Goal: Information Seeking & Learning: Learn about a topic

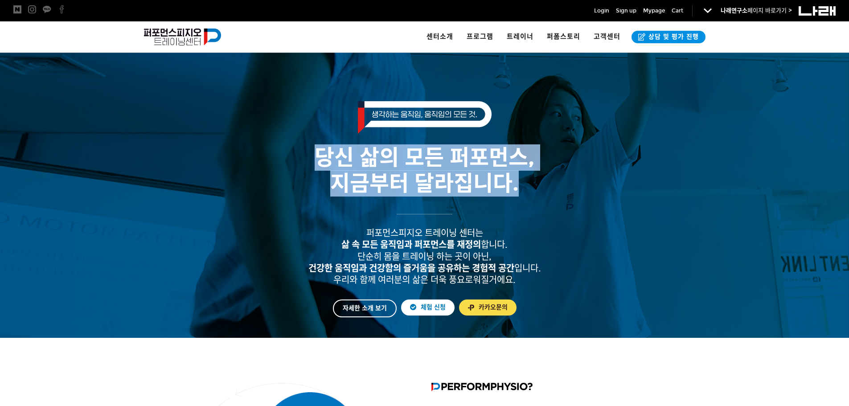
drag, startPoint x: 324, startPoint y: 157, endPoint x: 542, endPoint y: 187, distance: 220.4
click at [542, 187] on h2 "당신 삶의 모든 퍼포먼스, 지금부터 달라집니다." at bounding box center [424, 170] width 557 height 51
drag, startPoint x: 487, startPoint y: 183, endPoint x: 307, endPoint y: 164, distance: 181.4
click at [307, 164] on h2 "당신 삶의 모든 퍼포먼스, 지금부터 달라집니다." at bounding box center [424, 170] width 557 height 51
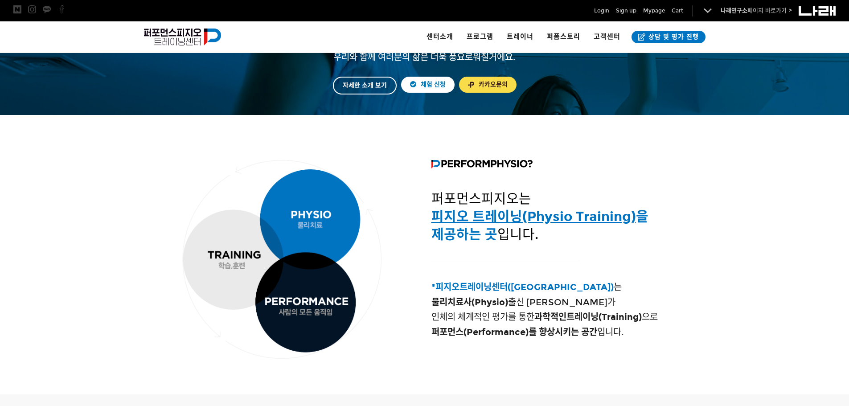
scroll to position [312, 0]
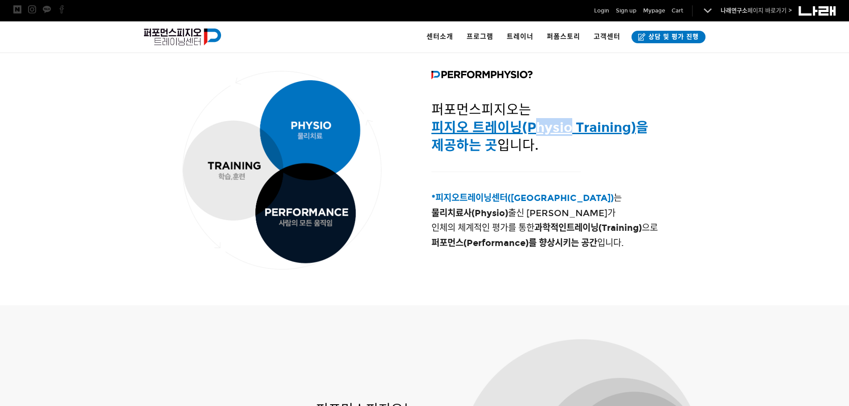
drag, startPoint x: 532, startPoint y: 128, endPoint x: 566, endPoint y: 128, distance: 34.3
click at [566, 128] on u "피지오 트레이닝(Physio Training)" at bounding box center [533, 127] width 205 height 16
drag, startPoint x: 566, startPoint y: 128, endPoint x: 536, endPoint y: 127, distance: 30.8
click at [536, 127] on u "피지오 트레이닝(Physio Training)" at bounding box center [533, 127] width 205 height 16
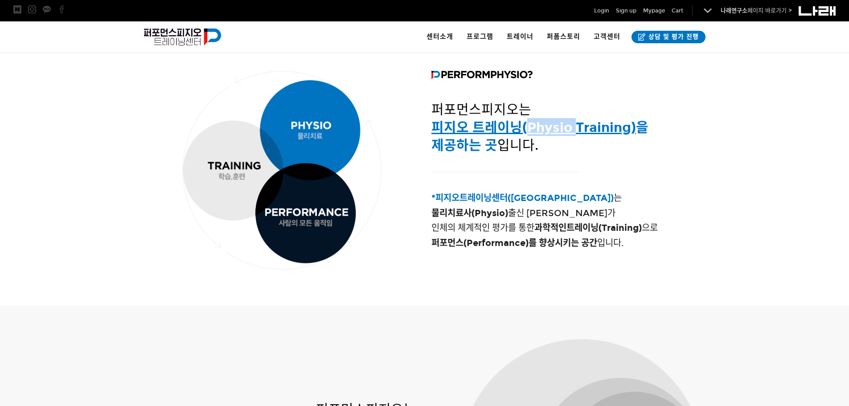
click at [536, 127] on u "피지오 트레이닝(Physio Training)" at bounding box center [533, 127] width 205 height 16
drag, startPoint x: 536, startPoint y: 127, endPoint x: 565, endPoint y: 128, distance: 29.4
click at [565, 128] on u "피지오 트레이닝(Physio Training)" at bounding box center [533, 127] width 205 height 16
drag, startPoint x: 565, startPoint y: 128, endPoint x: 539, endPoint y: 127, distance: 25.8
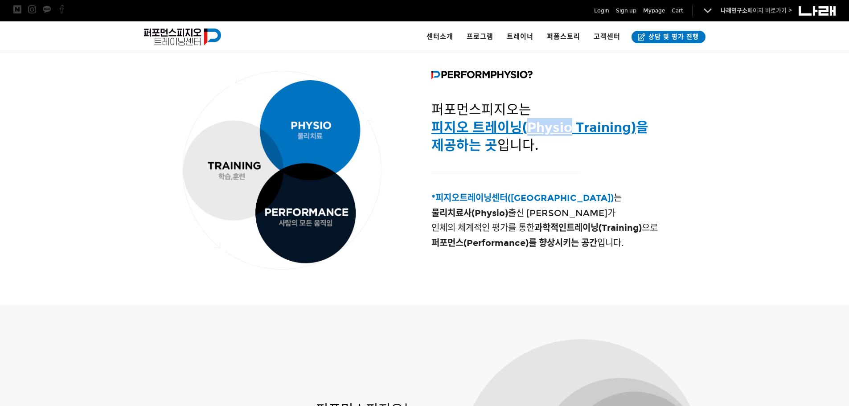
click at [539, 127] on u "피지오 트레이닝(Physio Training)" at bounding box center [533, 127] width 205 height 16
drag, startPoint x: 535, startPoint y: 127, endPoint x: 560, endPoint y: 129, distance: 25.4
click at [560, 129] on u "피지오 트레이닝(Physio Training)" at bounding box center [533, 127] width 205 height 16
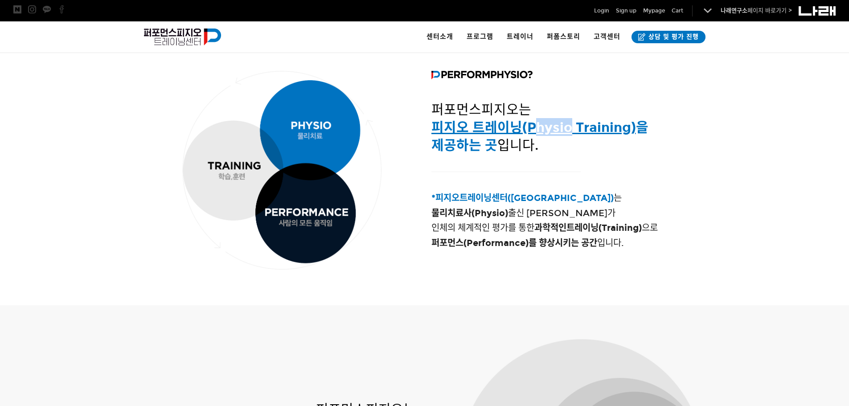
drag, startPoint x: 566, startPoint y: 130, endPoint x: 533, endPoint y: 128, distance: 33.9
click at [533, 128] on u "피지오 트레이닝(Physio Training)" at bounding box center [533, 127] width 205 height 16
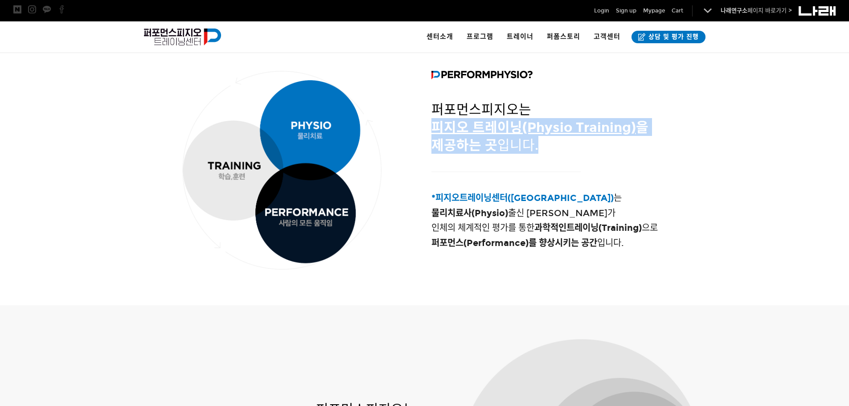
drag, startPoint x: 428, startPoint y: 127, endPoint x: 580, endPoint y: 148, distance: 153.9
click at [580, 148] on div "퍼포먼스피지오는 피지오 트레이닝(Physio Training) 을 제공하는 곳 입니다." at bounding box center [567, 113] width 285 height 103
click at [580, 148] on h3 "퍼포먼스피지오는 피지오 트레이닝(Physio Training) 을 제공하는 곳 입니다." at bounding box center [567, 126] width 272 height 53
drag, startPoint x: 551, startPoint y: 146, endPoint x: 435, endPoint y: 93, distance: 127.2
click at [435, 93] on div "퍼포먼스피지오는 피지오 트레이닝(Physio Training) 을 제공하는 곳 입니다." at bounding box center [567, 114] width 272 height 90
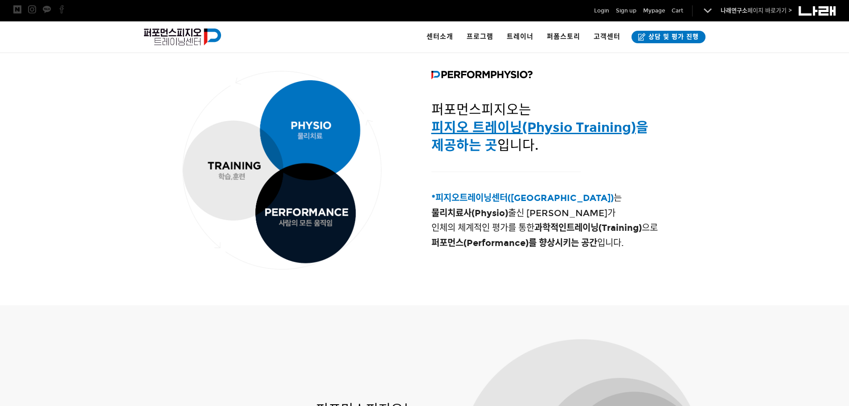
click at [460, 198] on span "*피지오트레이닝센터(Physio Training Center)" at bounding box center [522, 198] width 182 height 11
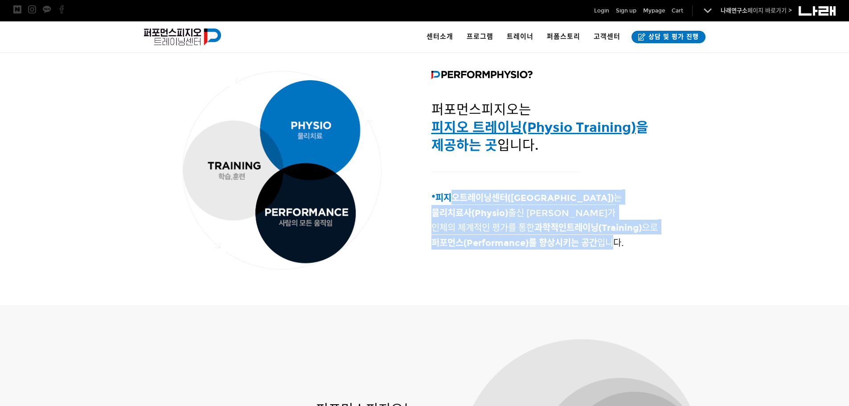
drag, startPoint x: 467, startPoint y: 209, endPoint x: 619, endPoint y: 241, distance: 155.4
click at [619, 241] on h4 "*피지오트레이닝센터(Physio Training Center) 는 물리치료사(Physio) 출신 트레이너가 인체의 체계적인 평가를 통한 과학적…" at bounding box center [567, 220] width 272 height 60
click at [619, 241] on span "퍼포먼스(Performance)를 향상 시키는 공간 입니다." at bounding box center [527, 243] width 193 height 11
drag, startPoint x: 619, startPoint y: 241, endPoint x: 436, endPoint y: 201, distance: 187.5
click at [436, 201] on h4 "*피지오트레이닝센터(Physio Training Center) 는 물리치료사(Physio) 출신 트레이너가 인체의 체계적인 평가를 통한 과학적…" at bounding box center [567, 220] width 272 height 60
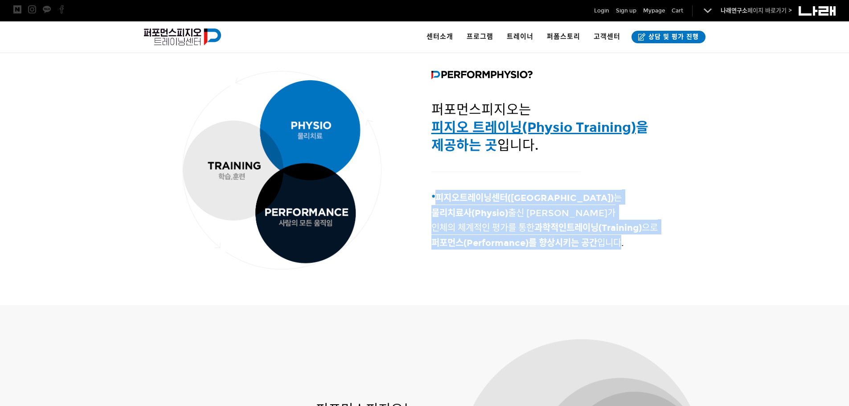
click at [436, 201] on span "*피지오트레이닝센터(Physio Training Center)" at bounding box center [522, 198] width 182 height 11
drag, startPoint x: 436, startPoint y: 201, endPoint x: 616, endPoint y: 243, distance: 184.5
click at [616, 243] on h4 "*피지오트레이닝센터(Physio Training Center) 는 물리치료사(Physio) 출신 트레이너가 인체의 체계적인 평가를 통한 과학적…" at bounding box center [567, 220] width 272 height 60
click at [616, 243] on span "퍼포먼스(Performance)를 향상 시키는 공간 입니다." at bounding box center [527, 243] width 193 height 11
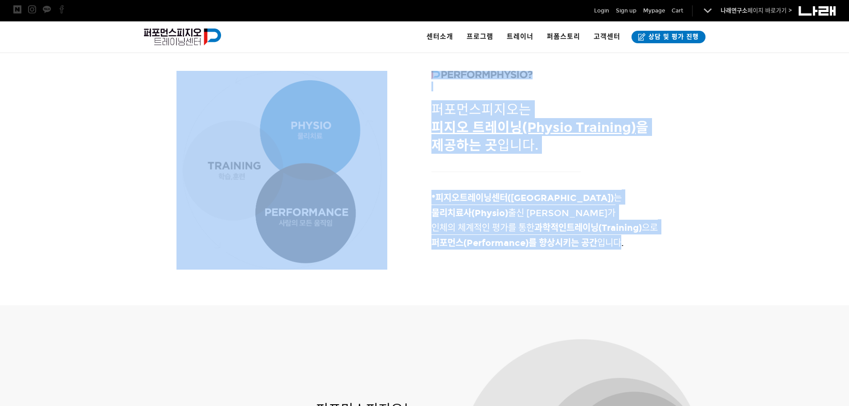
drag, startPoint x: 616, startPoint y: 243, endPoint x: 418, endPoint y: 197, distance: 202.8
click at [418, 197] on div "퍼포먼스피지오는 피지오 트레이닝(Physio Training) 을 제공하는 곳 입니다. *피지오트레이닝센터(Physio Training Cen…" at bounding box center [424, 170] width 570 height 217
click at [464, 208] on strong "물리치료사(Physio)" at bounding box center [469, 213] width 77 height 11
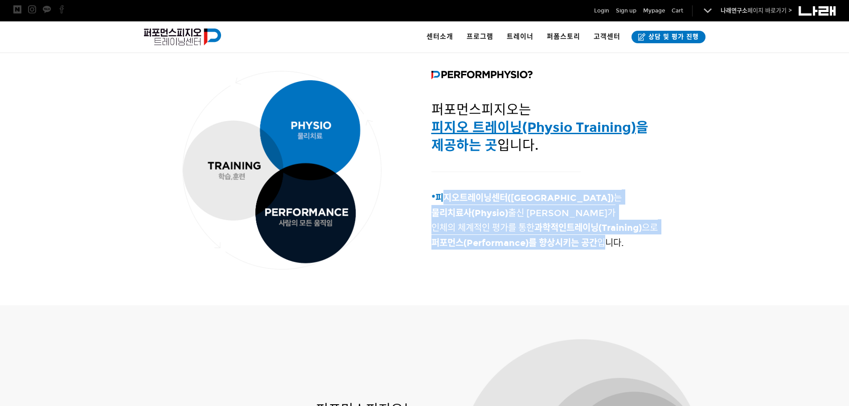
drag, startPoint x: 442, startPoint y: 195, endPoint x: 606, endPoint y: 243, distance: 171.3
click at [606, 243] on h4 "*피지오트레이닝센터(Physio Training Center) 는 물리치료사(Physio) 출신 트레이너가 인체의 체계적인 평가를 통한 과학적…" at bounding box center [567, 220] width 272 height 60
click at [606, 243] on span "퍼포먼스(Performance)를 향상 시키는 공간 입니다." at bounding box center [527, 243] width 193 height 11
drag, startPoint x: 625, startPoint y: 243, endPoint x: 425, endPoint y: 199, distance: 204.9
click at [425, 199] on div "*피지오트레이닝센터(Physio Training Center) 는 물리치료사(Physio) 출신 트레이너가 인체의 체계적인 평가를 통한 과학적…" at bounding box center [567, 220] width 285 height 82
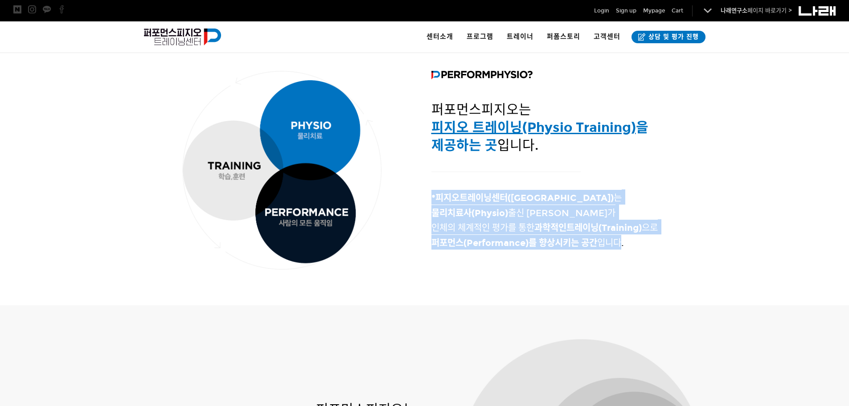
click at [457, 203] on span "*피지오트레이닝센터(Physio Training Center)" at bounding box center [522, 198] width 182 height 11
drag, startPoint x: 447, startPoint y: 193, endPoint x: 611, endPoint y: 240, distance: 170.7
click at [611, 240] on h4 "*피지오트레이닝센터(Physio Training Center) 는 물리치료사(Physio) 출신 트레이너가 인체의 체계적인 평가를 통한 과학적…" at bounding box center [567, 220] width 272 height 60
click at [611, 240] on span "퍼포먼스(Performance)를 향상 시키는 공간 입니다." at bounding box center [527, 243] width 193 height 11
drag, startPoint x: 623, startPoint y: 240, endPoint x: 438, endPoint y: 201, distance: 189.9
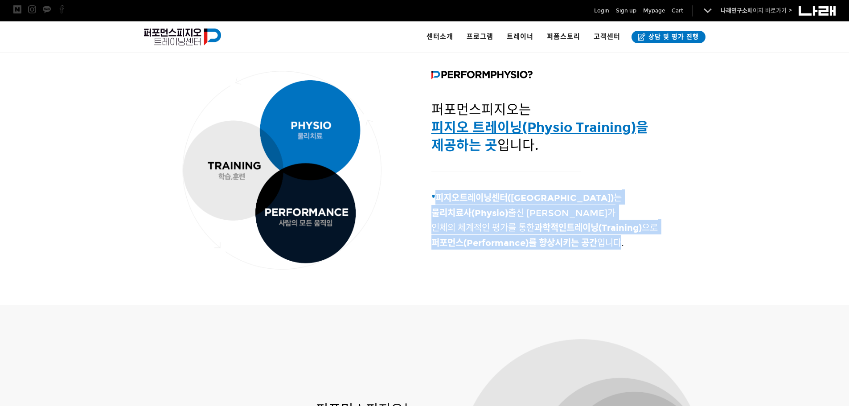
click at [438, 201] on h4 "*피지오트레이닝센터(Physio Training Center) 는 물리치료사(Physio) 출신 트레이너가 인체의 체계적인 평가를 통한 과학적…" at bounding box center [567, 220] width 272 height 60
click at [438, 201] on span "*피지오트레이닝센터(Physio Training Center)" at bounding box center [522, 198] width 182 height 11
drag, startPoint x: 525, startPoint y: 237, endPoint x: 596, endPoint y: 242, distance: 71.5
click at [596, 242] on h4 "*피지오트레이닝센터(Physio Training Center) 는 물리치료사(Physio) 출신 트레이너가 인체의 체계적인 평가를 통한 과학적…" at bounding box center [567, 220] width 272 height 60
click at [596, 242] on strong "시키는 공간" at bounding box center [576, 243] width 42 height 11
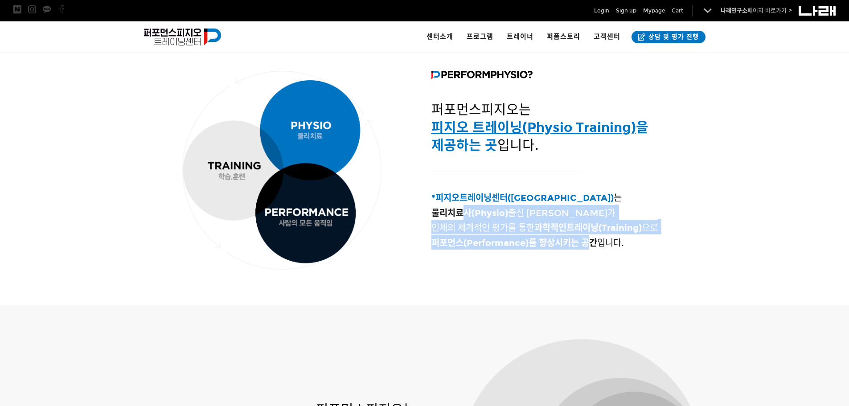
drag, startPoint x: 586, startPoint y: 239, endPoint x: 463, endPoint y: 208, distance: 127.3
click at [463, 208] on h4 "*피지오트레이닝센터(Physio Training Center) 는 물리치료사(Physio) 출신 트레이너가 인체의 체계적인 평가를 통한 과학적…" at bounding box center [567, 220] width 272 height 60
click at [463, 208] on strong "물리치료사(Physio)" at bounding box center [469, 213] width 77 height 11
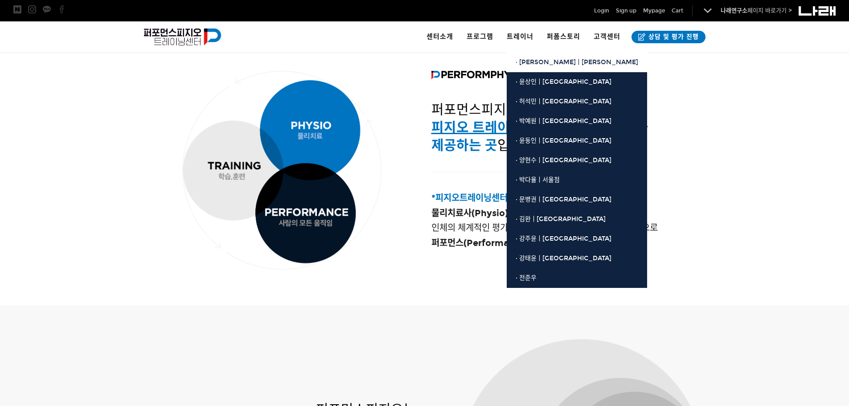
click at [530, 62] on span "· [PERSON_NAME]ㅣ[PERSON_NAME]" at bounding box center [577, 62] width 123 height 8
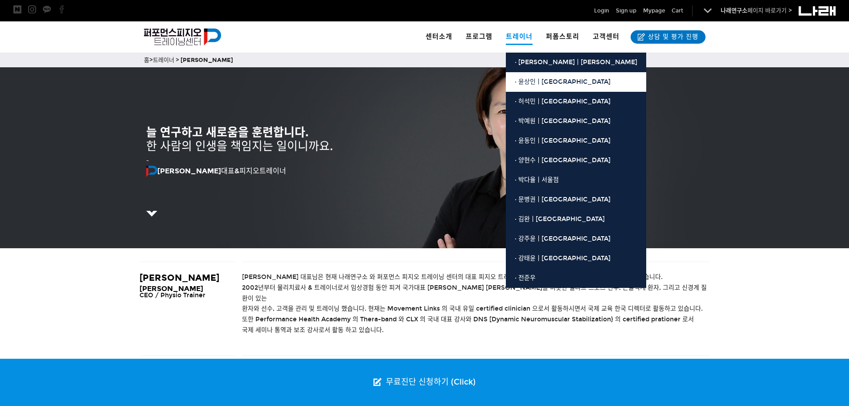
click at [522, 83] on span "· 윤상인ㅣ[GEOGRAPHIC_DATA]" at bounding box center [563, 82] width 96 height 8
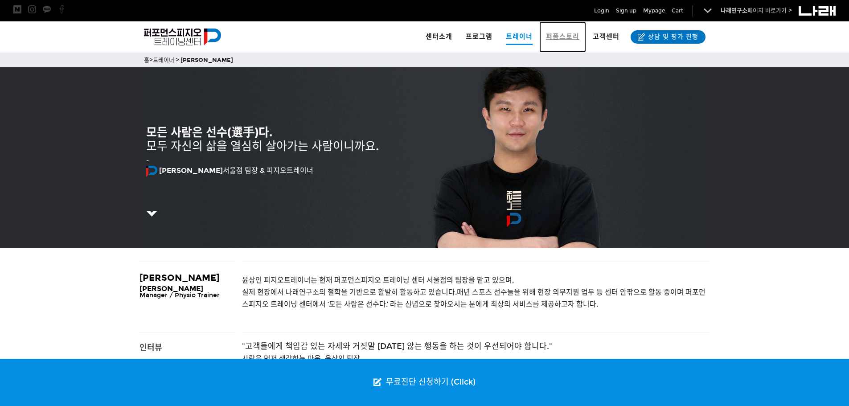
click at [565, 33] on span "퍼폼스토리" at bounding box center [562, 37] width 33 height 8
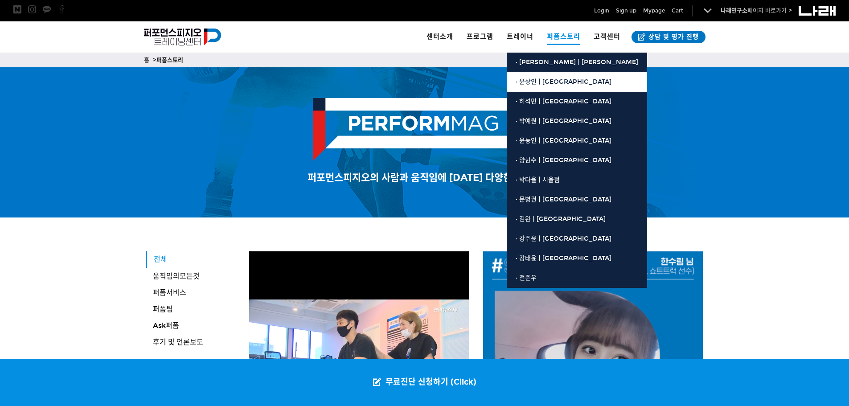
click at [533, 83] on span "· 윤상인ㅣ[GEOGRAPHIC_DATA]" at bounding box center [564, 82] width 96 height 8
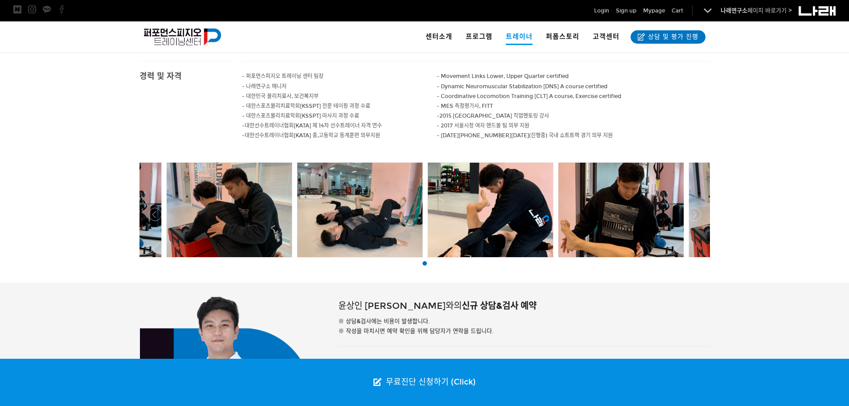
scroll to position [215, 0]
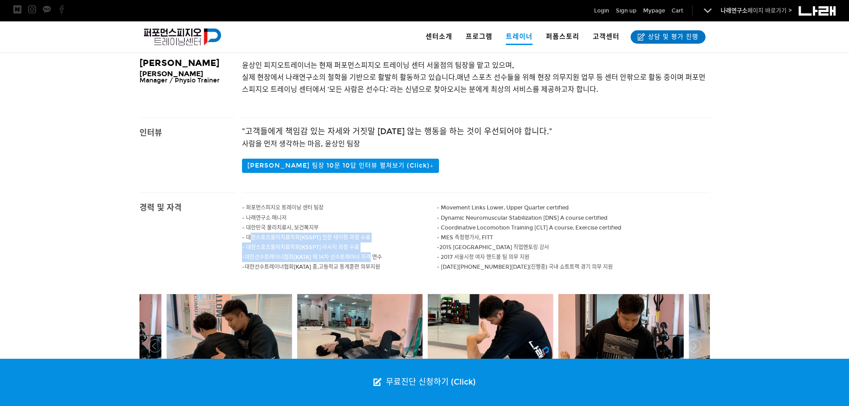
drag, startPoint x: 368, startPoint y: 258, endPoint x: 250, endPoint y: 237, distance: 120.0
click at [250, 237] on div "- 퍼포먼스피지오 트레이닝 센터 팀장 - 나래연구소 매니저 - 대한민국 물리치료사, 보건복지부 - 대한스포츠물리치료학회[KSSPT] 전문 테이…" at bounding box center [339, 242] width 195 height 98
click at [250, 237] on span "- 대한스포츠물리치료학회[KSSPT] 전문 테이핑 과정 수료" at bounding box center [306, 237] width 128 height 6
drag, startPoint x: 250, startPoint y: 237, endPoint x: 394, endPoint y: 266, distance: 147.4
click at [394, 266] on div "- 퍼포먼스피지오 트레이닝 센터 팀장 - 나래연구소 매니저 - 대한민국 물리치료사, 보건복지부 - 대한스포츠물리치료학회[KSSPT] 전문 테이…" at bounding box center [339, 242] width 195 height 98
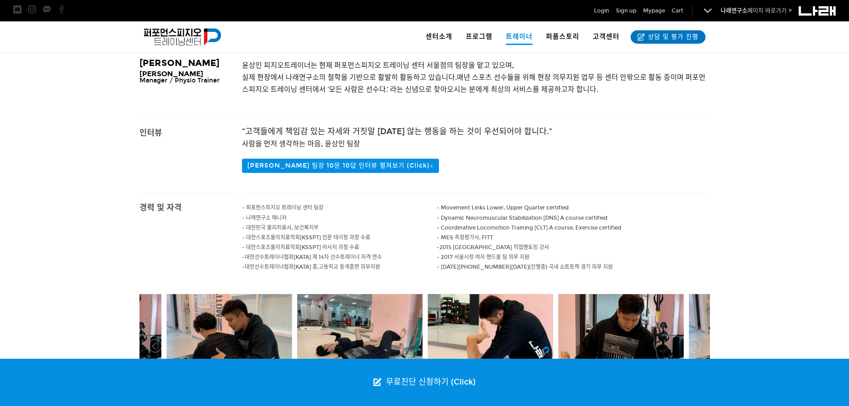
click at [394, 266] on p "- 대한선수트레이너협회 [KATA] 중,고등학교 동계훈련 의무지원" at bounding box center [339, 267] width 195 height 10
drag, startPoint x: 368, startPoint y: 262, endPoint x: 243, endPoint y: 207, distance: 136.1
click at [243, 207] on div "- 퍼포먼스피지오 트레이닝 센터 팀장 - 나래연구소 매니저 - 대한민국 물리치료사, 보건복지부 - 대한스포츠물리치료학회[KSSPT] 전문 테이…" at bounding box center [339, 242] width 195 height 98
click at [389, 226] on p "- 대한민국 물리치료사, 보건복지부" at bounding box center [339, 228] width 195 height 10
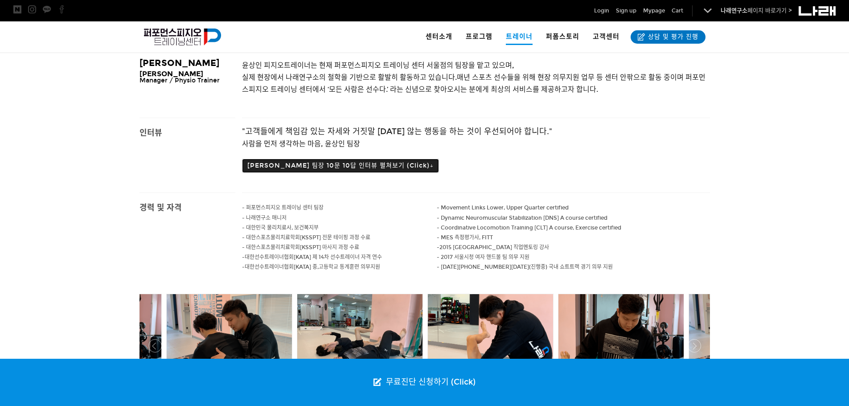
click at [381, 164] on button "윤상인 팀장 10문 10답 인터뷰 펼쳐보기 (Click)↓" at bounding box center [340, 166] width 197 height 14
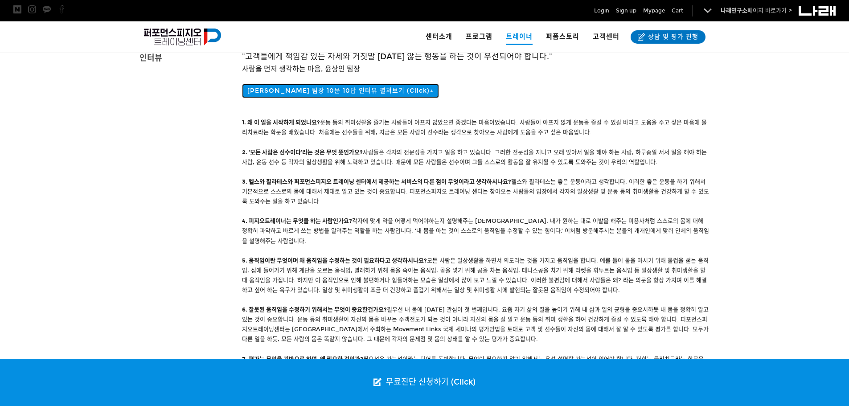
scroll to position [304, 0]
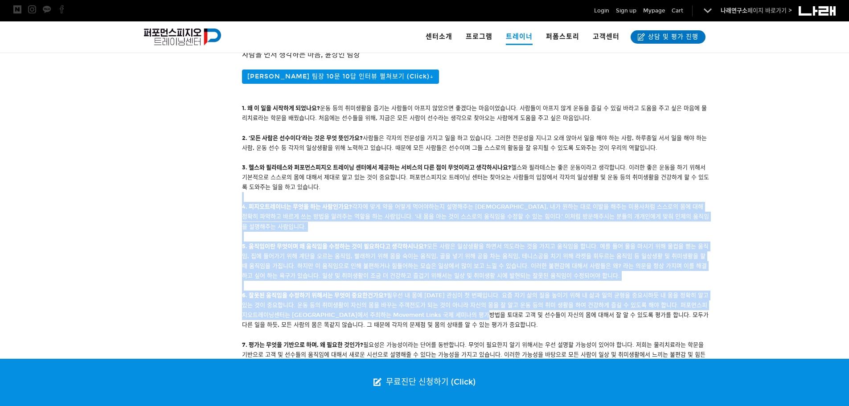
drag, startPoint x: 412, startPoint y: 197, endPoint x: 492, endPoint y: 306, distance: 136.1
click at [492, 306] on div "1. 왜 이 일을 시작하게 되었나요? 운동 등의 취미생활을 즐기는 사람들이 아프지 않았으면 좋겠다는 마음이었습니다. 사람들이 아프지 않게 운동…" at bounding box center [476, 290] width 468 height 374
drag, startPoint x: 492, startPoint y: 306, endPoint x: 327, endPoint y: 188, distance: 203.2
click at [327, 188] on div "1. 왜 이 일을 시작하게 되었나요? 운동 등의 취미생활을 즐기는 사람들이 아프지 않았으면 좋겠다는 마음이었습니다. 사람들이 아프지 않게 운동…" at bounding box center [476, 290] width 468 height 374
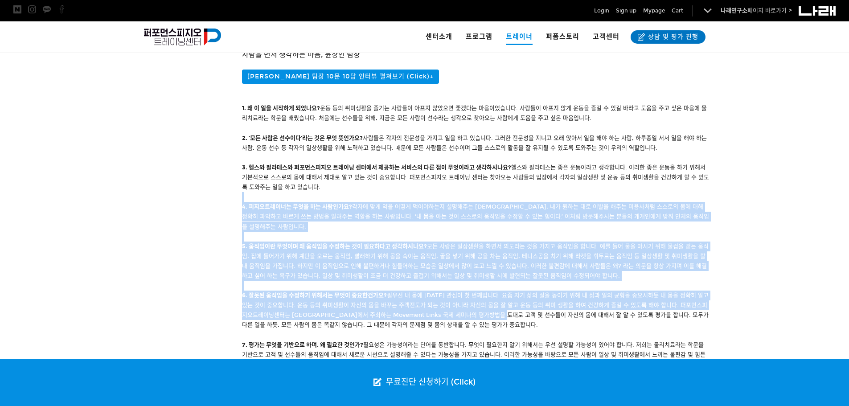
click at [327, 188] on div "1. 왜 이 일을 시작하게 되었나요? 운동 등의 취미생활을 즐기는 사람들이 아프지 않았으면 좋겠다는 마음이었습니다. 사람들이 아프지 않게 운동…" at bounding box center [476, 290] width 468 height 374
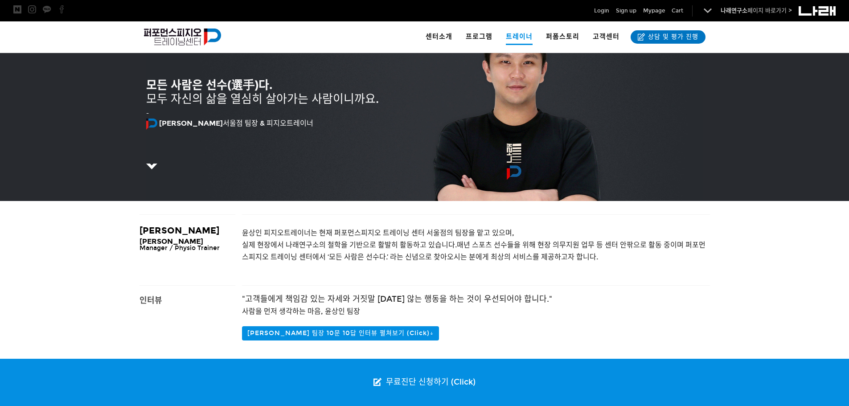
scroll to position [0, 0]
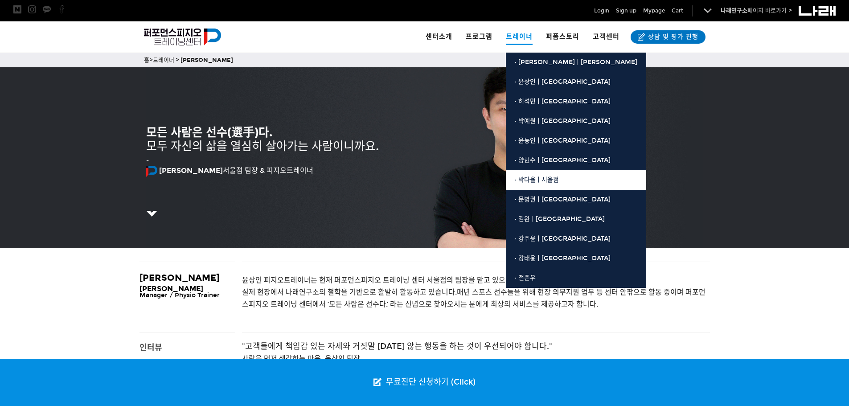
click at [535, 180] on span "· 박다율ㅣ서울점" at bounding box center [537, 180] width 44 height 8
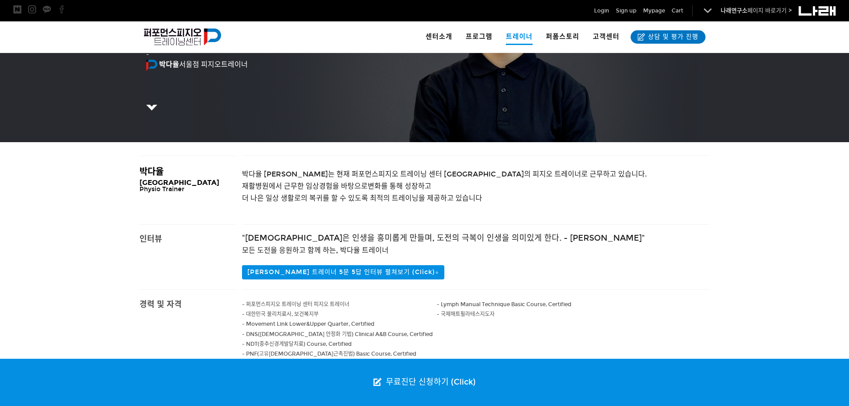
scroll to position [223, 0]
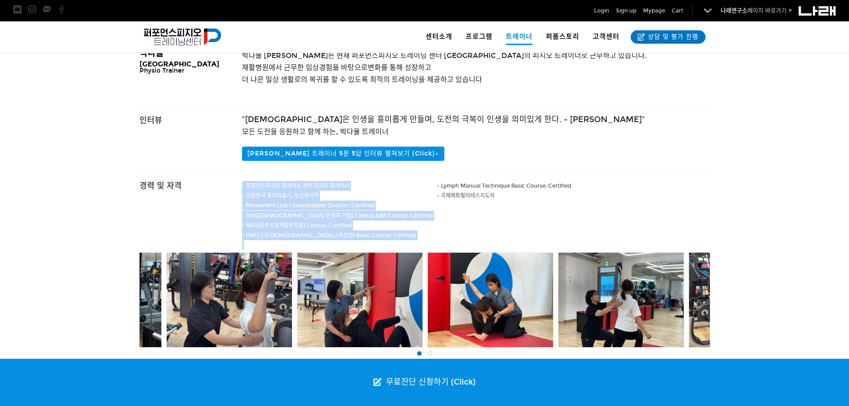
drag, startPoint x: 283, startPoint y: 212, endPoint x: 373, endPoint y: 243, distance: 94.3
click at [373, 243] on div "- 퍼포먼스피지오 트레이닝 센터 피지오 트레이너 - 대한민국 물리치료사, 보건복지부 - Movement Link Lower&Upper Quar…" at bounding box center [339, 210] width 195 height 79
click at [373, 243] on p at bounding box center [339, 245] width 195 height 10
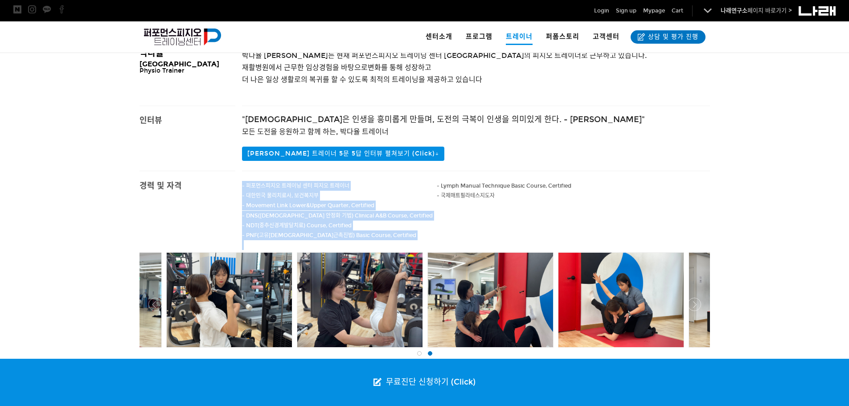
drag, startPoint x: 371, startPoint y: 241, endPoint x: 238, endPoint y: 189, distance: 142.9
click at [238, 189] on div "- 퍼포먼스피지오 트레이닝 센터 피지오 트레이너 - 대한민국 물리치료사, 보건복지부 - Movement Link Lower&Upper Quar…" at bounding box center [475, 210] width 481 height 79
click at [265, 194] on span "- 대한민국 물리치료사, 보건복지부" at bounding box center [280, 196] width 77 height 6
drag, startPoint x: 252, startPoint y: 186, endPoint x: 371, endPoint y: 237, distance: 129.8
click at [371, 237] on div "- 퍼포먼스피지오 트레이닝 센터 피지오 트레이너 - 대한민국 물리치료사, 보건복지부 - Movement Link Lower&Upper Quar…" at bounding box center [339, 210] width 195 height 79
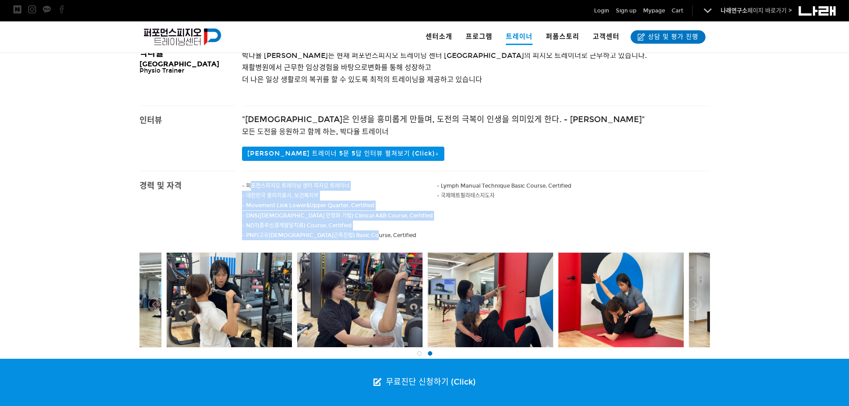
click at [371, 237] on span "- PNF(고유수용성신경근촉진법) Basic Course, Certified" at bounding box center [329, 235] width 174 height 6
drag, startPoint x: 371, startPoint y: 237, endPoint x: 253, endPoint y: 185, distance: 129.1
click at [253, 185] on div "- 퍼포먼스피지오 트레이닝 센터 피지오 트레이너 - 대한민국 물리치료사, 보건복지부 - Movement Link Lower&Upper Quar…" at bounding box center [339, 210] width 195 height 79
click at [253, 185] on span "- 퍼포먼스피지오 트레이닝 센터 피지오 트레이너" at bounding box center [295, 186] width 107 height 6
drag, startPoint x: 253, startPoint y: 185, endPoint x: 380, endPoint y: 242, distance: 139.4
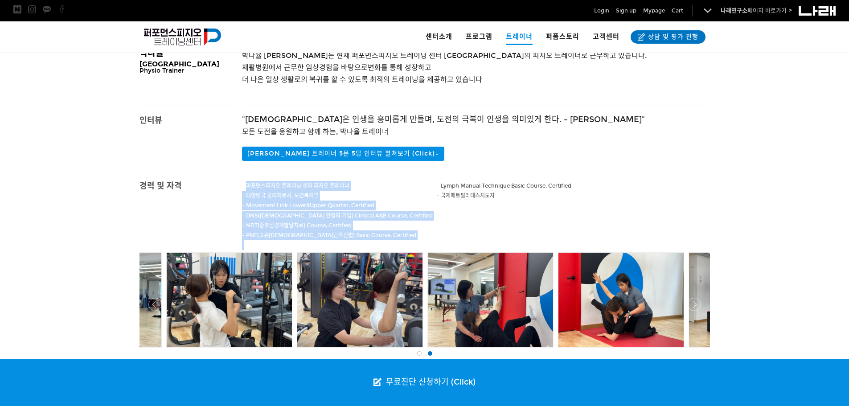
click at [380, 242] on div "- 퍼포먼스피지오 트레이닝 센터 피지오 트레이너 - 대한민국 물리치료사, 보건복지부 - Movement Link Lower&Upper Quar…" at bounding box center [339, 210] width 195 height 79
click at [380, 242] on p at bounding box center [339, 245] width 195 height 10
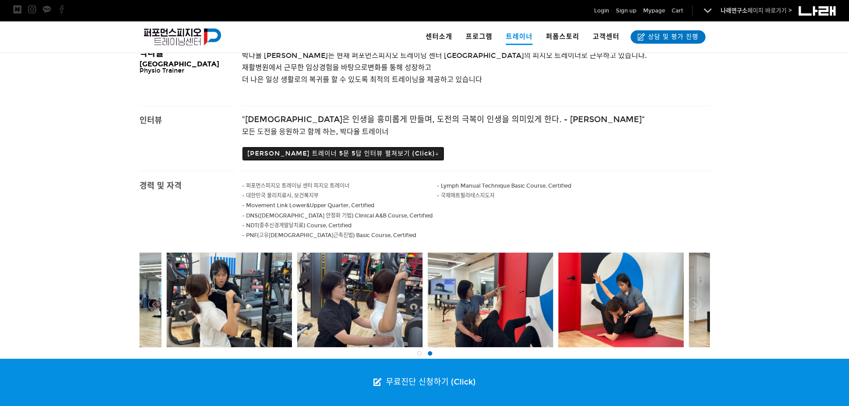
click at [393, 152] on button "박다율 트레이너 5문 5답 인터뷰 펼쳐보기 (Click)↓" at bounding box center [343, 154] width 202 height 14
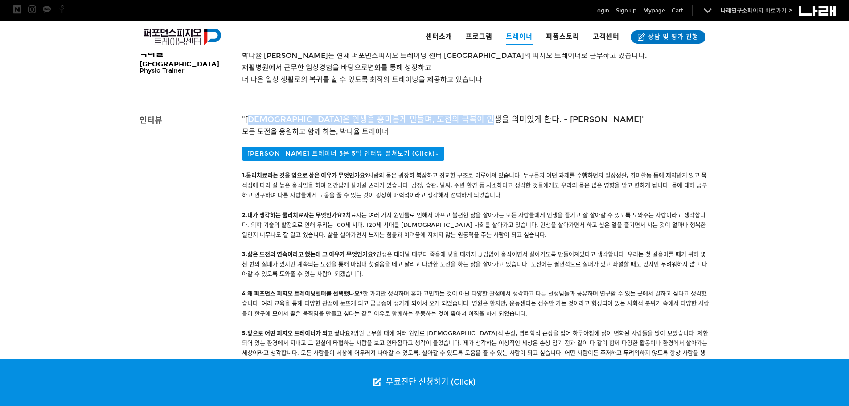
drag, startPoint x: 254, startPoint y: 118, endPoint x: 496, endPoint y: 124, distance: 241.2
click at [496, 124] on span ""도전은 인생을 흥미롭게 만들며, 도전의 극복이 인생을 의미있게 한다. - 조슈아 J.마린"" at bounding box center [443, 120] width 403 height 10
drag, startPoint x: 441, startPoint y: 122, endPoint x: 254, endPoint y: 122, distance: 187.6
click at [254, 122] on span ""도전은 인생을 흥미롭게 만들며, 도전의 극복이 인생을 의미있게 한다. - 조슈아 J.마린"" at bounding box center [443, 120] width 403 height 10
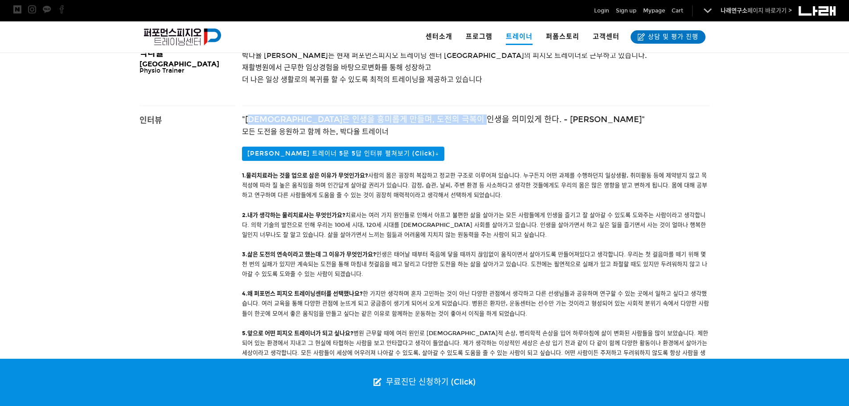
click at [254, 122] on span ""도전은 인생을 흥미롭게 만들며, 도전의 극복이 인생을 의미있게 한다. - 조슈아 J.마린"" at bounding box center [443, 120] width 403 height 10
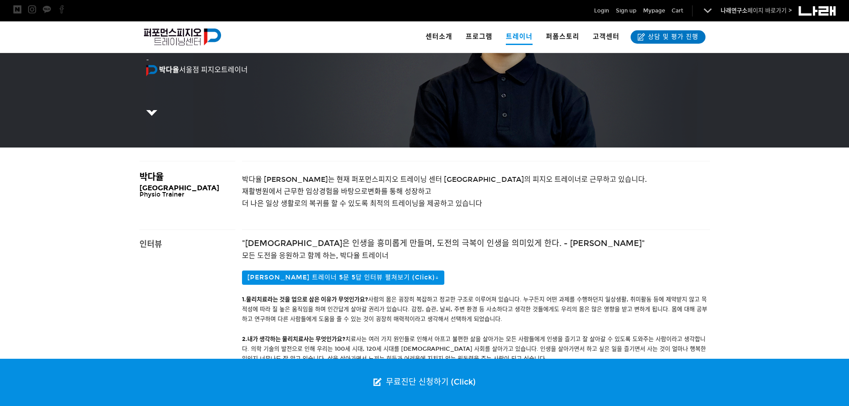
scroll to position [89, 0]
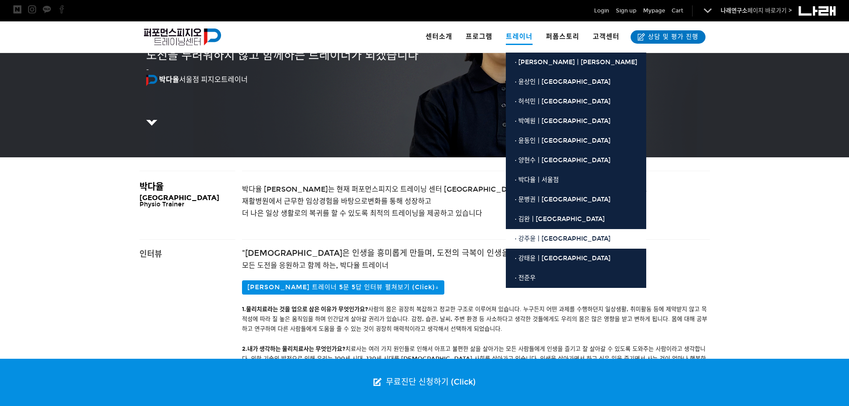
click at [536, 236] on span "· 강주윤ㅣ[GEOGRAPHIC_DATA]" at bounding box center [563, 239] width 96 height 8
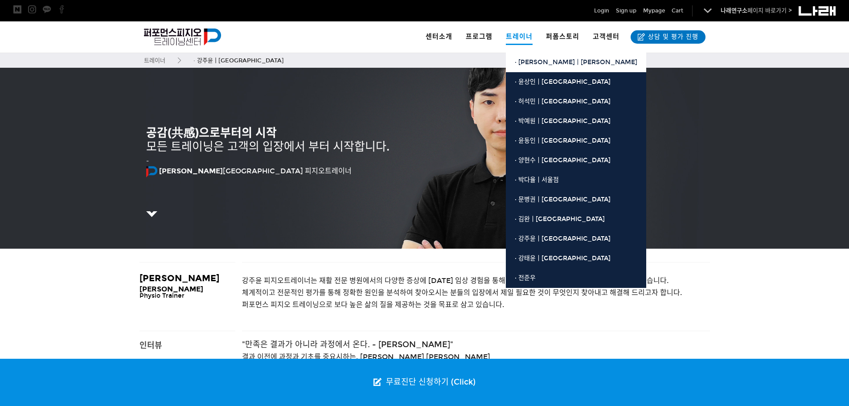
click at [529, 63] on span "· [PERSON_NAME]ㅣ[PERSON_NAME]" at bounding box center [576, 62] width 123 height 8
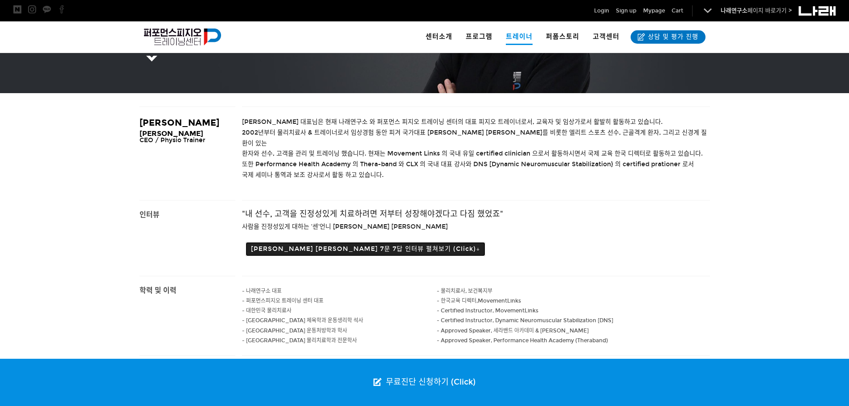
click at [383, 242] on button "[PERSON_NAME] [PERSON_NAME] 7문 7답 인터뷰 펼쳐보기 (Click)↓" at bounding box center [366, 249] width 240 height 14
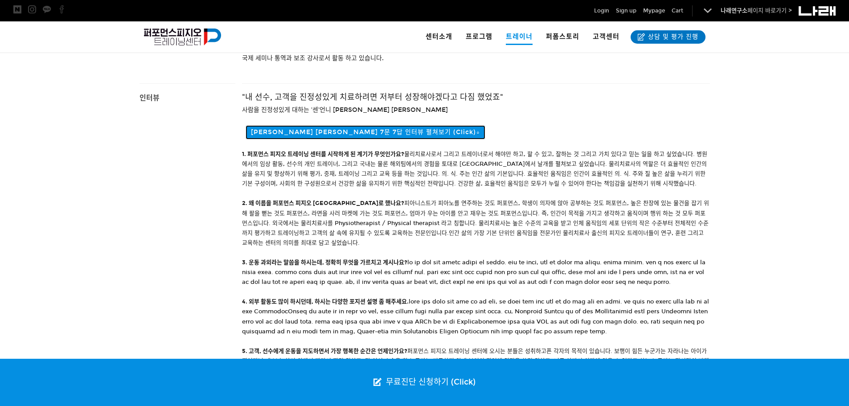
scroll to position [289, 0]
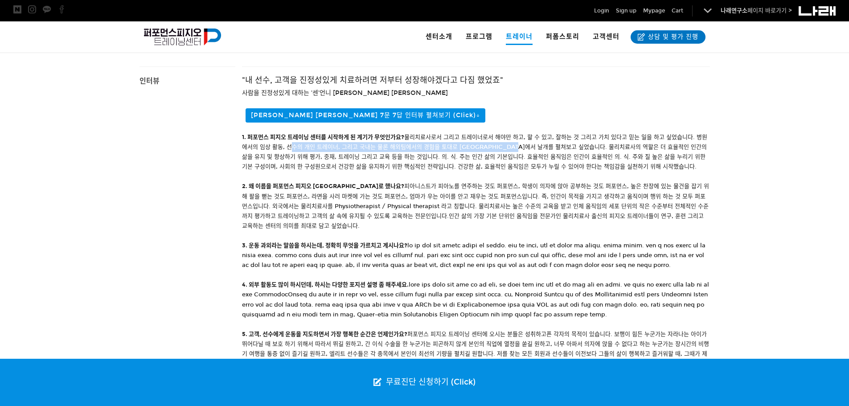
drag, startPoint x: 289, startPoint y: 137, endPoint x: 528, endPoint y: 137, distance: 239.3
click at [528, 137] on div "1. 퍼포먼스 피지오 트레이닝 센터를 시작하게 된 계기가 무엇인가요? 물리치료사로서 그리고 트레이너로서 해야만 하고, 할 수 있고, 잘하는 것…" at bounding box center [476, 299] width 468 height 335
drag, startPoint x: 528, startPoint y: 137, endPoint x: 314, endPoint y: 136, distance: 213.9
click at [314, 136] on div "1. 퍼포먼스 피지오 트레이닝 센터를 시작하게 된 계기가 무엇인가요? 물리치료사로서 그리고 트레이너로서 해야만 하고, 할 수 있고, 잘하는 것…" at bounding box center [476, 299] width 468 height 335
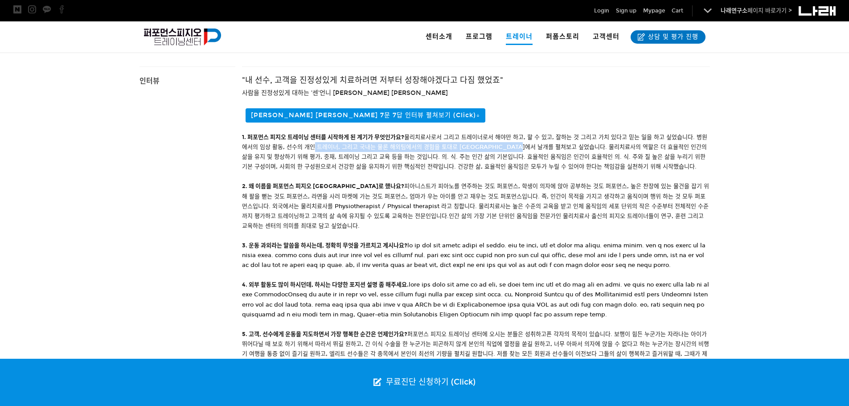
click at [314, 136] on div "1. 퍼포먼스 피지오 트레이닝 센터를 시작하게 된 계기가 무엇인가요? 물리치료사로서 그리고 트레이너로서 해야만 하고, 할 수 있고, 잘하는 것…" at bounding box center [476, 299] width 468 height 335
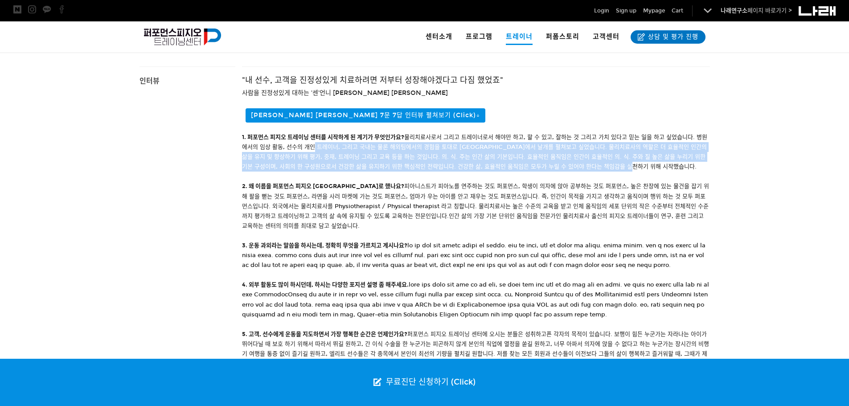
drag, startPoint x: 320, startPoint y: 136, endPoint x: 620, endPoint y: 157, distance: 301.1
click at [620, 157] on div "1. 퍼포먼스 피지오 트레이닝 센터를 시작하게 된 계기가 무엇인가요? 물리치료사로서 그리고 트레이너로서 해야만 하고, 할 수 있고, 잘하는 것…" at bounding box center [476, 299] width 468 height 335
drag, startPoint x: 597, startPoint y: 156, endPoint x: 316, endPoint y: 134, distance: 281.2
click at [316, 134] on div "1. 퍼포먼스 피지오 트레이닝 센터를 시작하게 된 계기가 무엇인가요? 물리치료사로서 그리고 트레이너로서 해야만 하고, 할 수 있고, 잘하는 것…" at bounding box center [476, 299] width 468 height 335
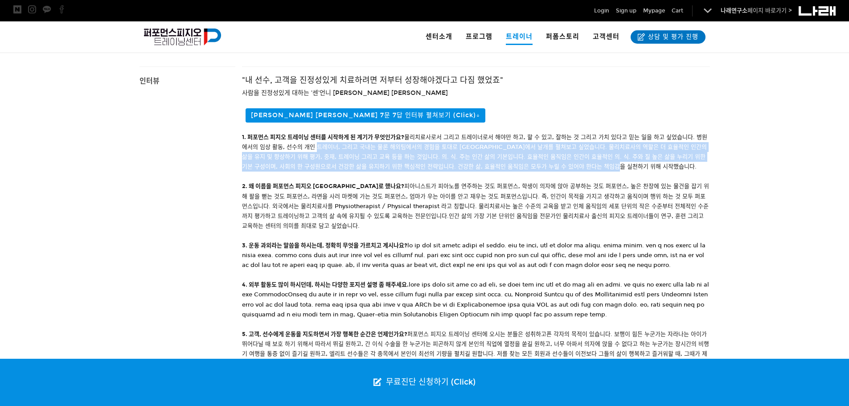
click at [315, 119] on div at bounding box center [315, 119] width 0 height 0
drag, startPoint x: 316, startPoint y: 134, endPoint x: 589, endPoint y: 155, distance: 273.1
click at [589, 155] on div "1. 퍼포먼스 피지오 트레이닝 센터를 시작하게 된 계기가 무엇인가요? 물리치료사로서 그리고 트레이너로서 해야만 하고, 할 수 있고, 잘하는 것…" at bounding box center [476, 299] width 468 height 335
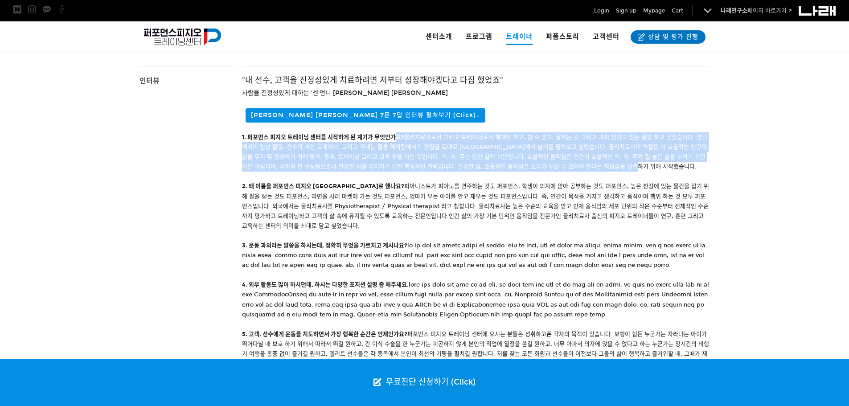
drag, startPoint x: 613, startPoint y: 156, endPoint x: 397, endPoint y: 128, distance: 217.9
click at [397, 132] on div "1. 퍼포먼스 피지오 트레이닝 센터를 시작하게 된 계기가 무엇인가요? 물리치료사로서 그리고 트레이너로서 해야만 하고, 할 수 있고, 잘하는 것…" at bounding box center [476, 299] width 468 height 335
click at [397, 134] on strong "1. 퍼포먼스 피지오 트레이닝 센터를 시작하게 된 계기가 무엇인가요?" at bounding box center [323, 137] width 162 height 7
drag, startPoint x: 397, startPoint y: 128, endPoint x: 582, endPoint y: 156, distance: 187.4
click at [582, 156] on div "1. 퍼포먼스 피지오 트레이닝 센터를 시작하게 된 계기가 무엇인가요? 물리치료사로서 그리고 트레이너로서 해야만 하고, 할 수 있고, 잘하는 것…" at bounding box center [476, 299] width 468 height 335
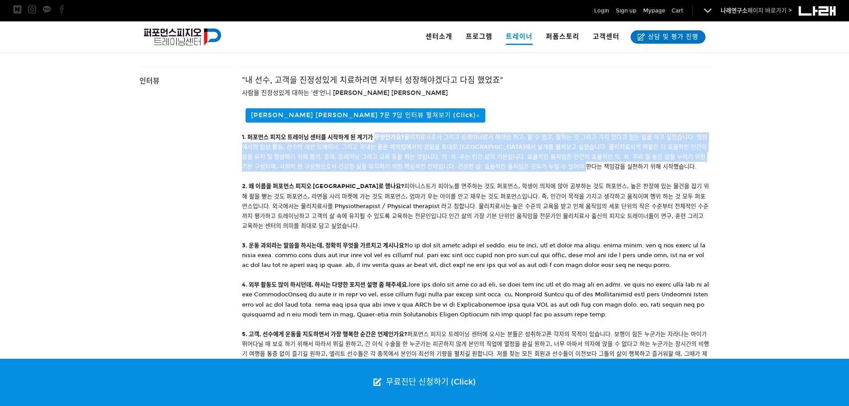
click at [582, 156] on div "1. 퍼포먼스 피지오 트레이닝 센터를 시작하게 된 계기가 무엇인가요? 물리치료사로서 그리고 트레이너로서 해야만 하고, 할 수 있고, 잘하는 것…" at bounding box center [476, 299] width 468 height 335
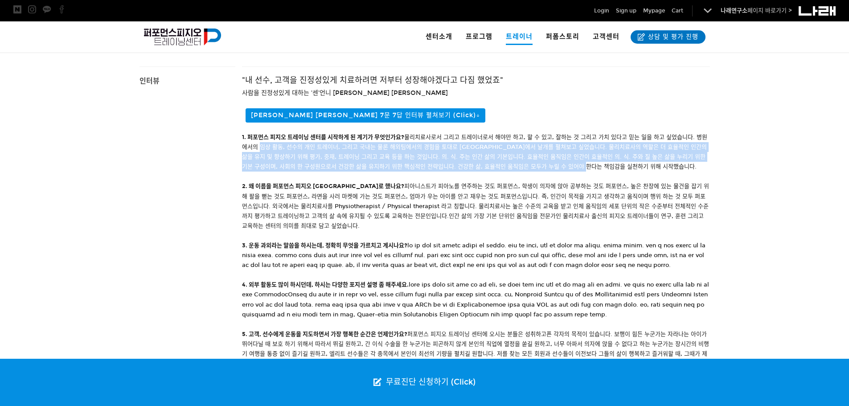
drag, startPoint x: 569, startPoint y: 156, endPoint x: 266, endPoint y: 139, distance: 303.5
click at [266, 139] on div "1. 퍼포먼스 피지오 트레이닝 센터를 시작하게 된 계기가 무엇인가요? 물리치료사로서 그리고 트레이너로서 해야만 하고, 할 수 있고, 잘하는 것…" at bounding box center [476, 299] width 468 height 335
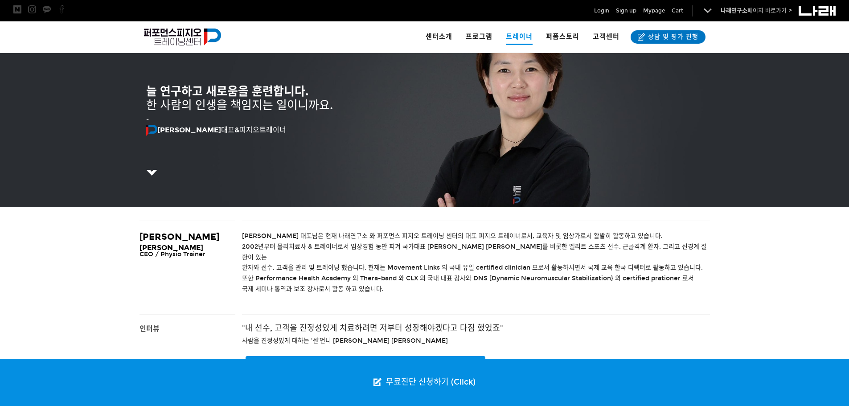
scroll to position [0, 0]
